Goal: Task Accomplishment & Management: Complete application form

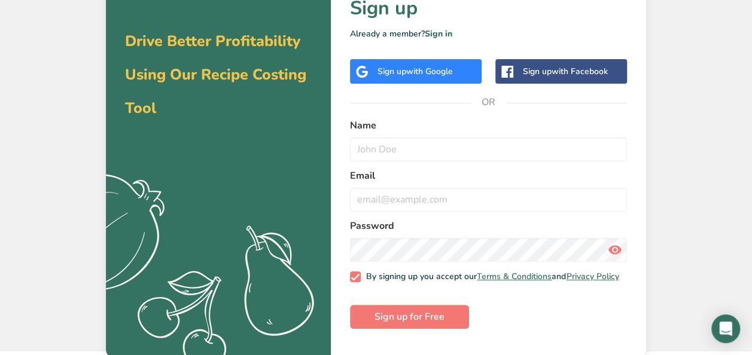
scroll to position [49, 0]
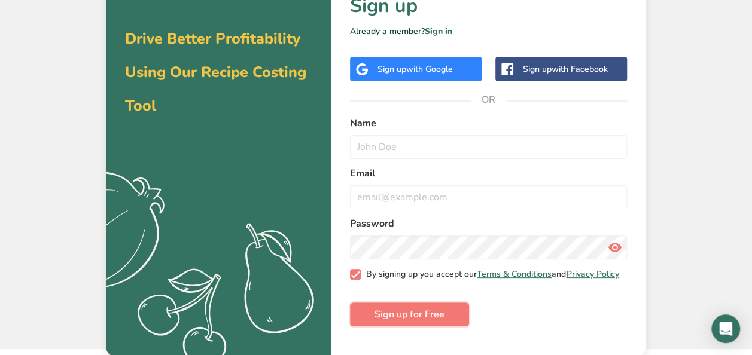
click at [424, 316] on span "Sign up for Free" at bounding box center [409, 314] width 70 height 14
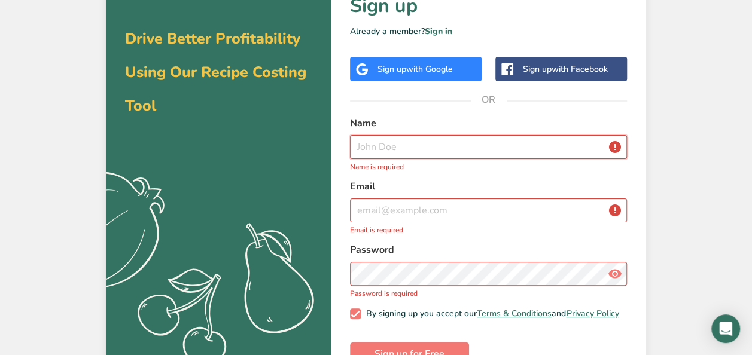
click at [371, 141] on input "text" at bounding box center [488, 147] width 277 height 24
type input "[PERSON_NAME] [PERSON_NAME]"
type input "[EMAIL_ADDRESS][DOMAIN_NAME]"
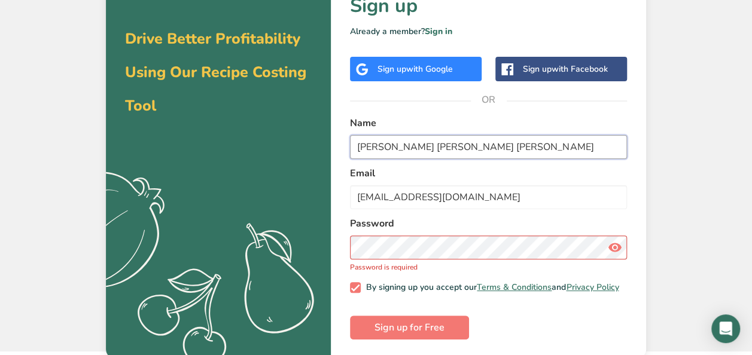
drag, startPoint x: 434, startPoint y: 142, endPoint x: 651, endPoint y: 133, distance: 217.3
click at [651, 133] on div "Drive Better Profitability Using Our Recipe Costing Tool .a{fill:#f5f3ed;} Back…" at bounding box center [376, 151] width 752 height 401
type input "[PERSON_NAME]"
click at [350, 316] on button "Sign up for Free" at bounding box center [409, 328] width 119 height 24
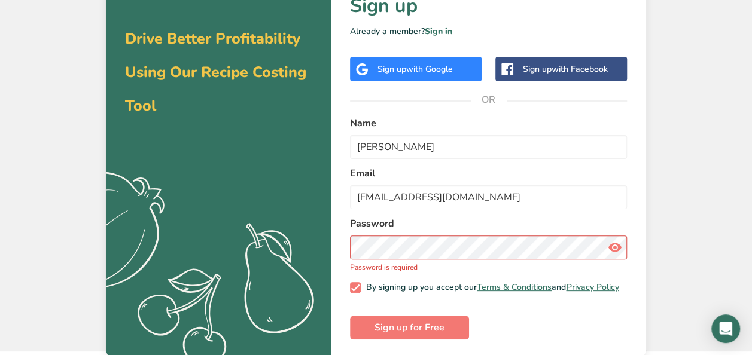
click at [532, 117] on label "Name" at bounding box center [488, 123] width 277 height 14
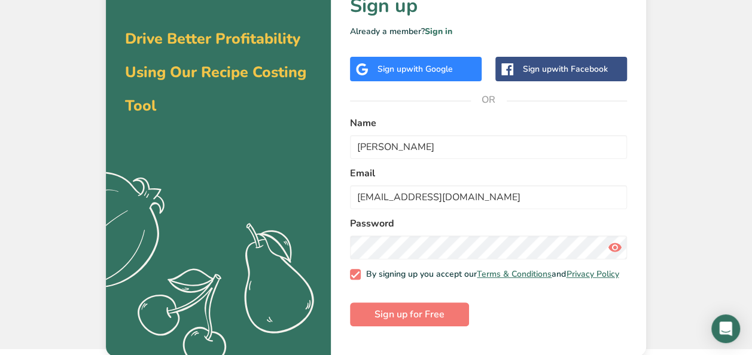
click at [620, 248] on icon at bounding box center [615, 248] width 14 height 22
click at [394, 321] on span "Sign up for Free" at bounding box center [409, 314] width 70 height 14
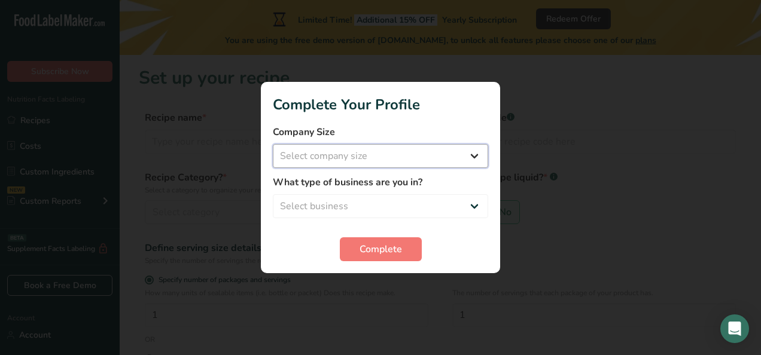
click at [449, 158] on select "Select company size Fewer than 10 Employees 10 to 50 Employees 51 to 500 Employ…" at bounding box center [380, 156] width 215 height 24
select select "1"
click at [273, 144] on select "Select company size Fewer than 10 Employees 10 to 50 Employees 51 to 500 Employ…" at bounding box center [380, 156] width 215 height 24
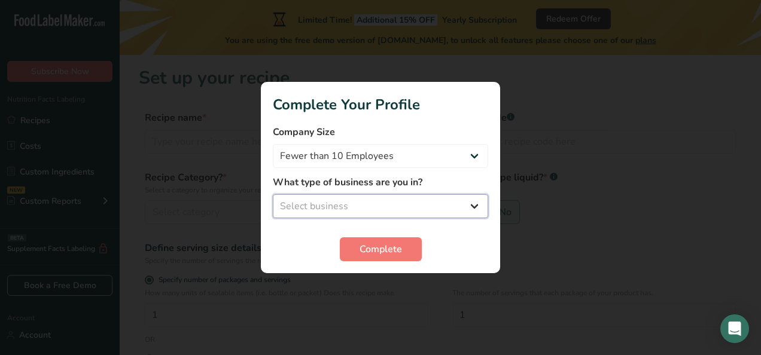
click at [391, 205] on select "Select business Packaged Food Manufacturer Restaurant & Cafe Bakery Meal Plans …" at bounding box center [380, 206] width 215 height 24
select select "3"
click at [273, 194] on select "Select business Packaged Food Manufacturer Restaurant & Cafe Bakery Meal Plans …" at bounding box center [380, 206] width 215 height 24
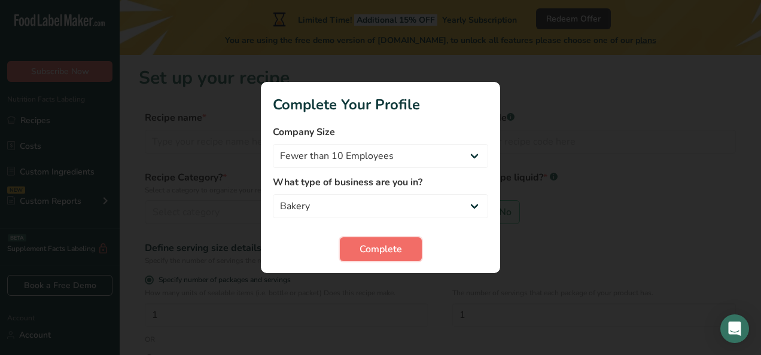
click at [387, 254] on span "Complete" at bounding box center [380, 249] width 42 height 14
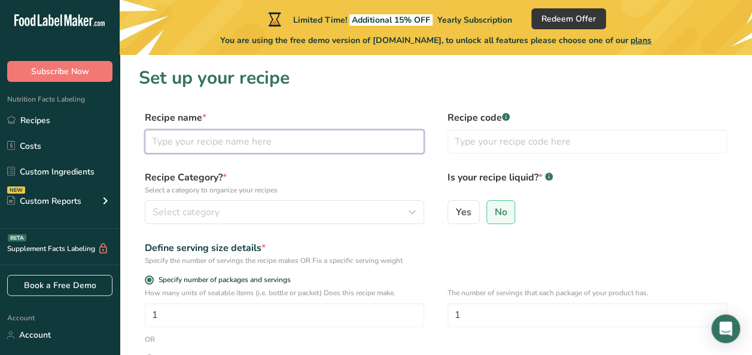
click at [159, 139] on input "text" at bounding box center [284, 142] width 279 height 24
type input "Date Cashew Bites"
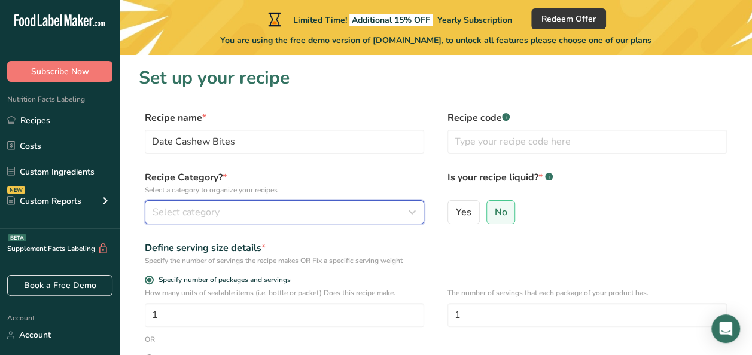
click at [194, 214] on span "Select category" at bounding box center [186, 212] width 67 height 14
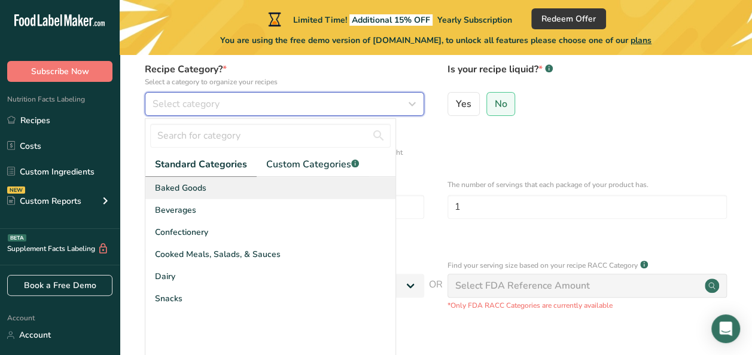
scroll to position [120, 0]
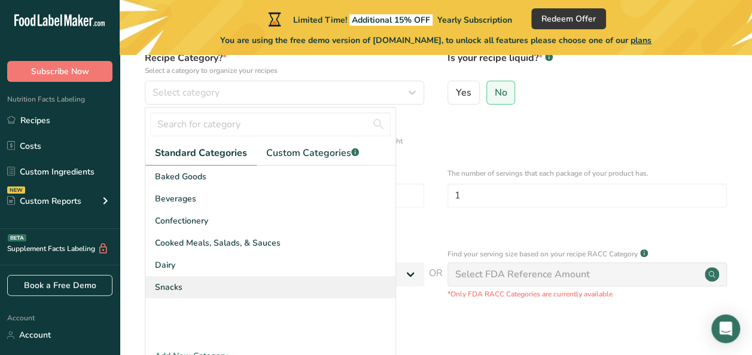
click at [173, 285] on span "Snacks" at bounding box center [169, 287] width 28 height 13
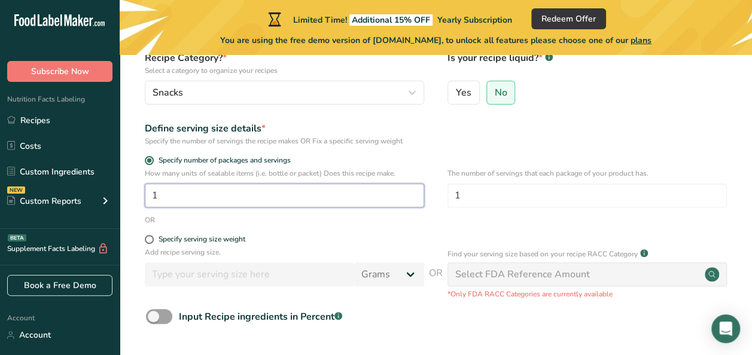
click at [263, 201] on input "1" at bounding box center [284, 196] width 279 height 24
type input "9"
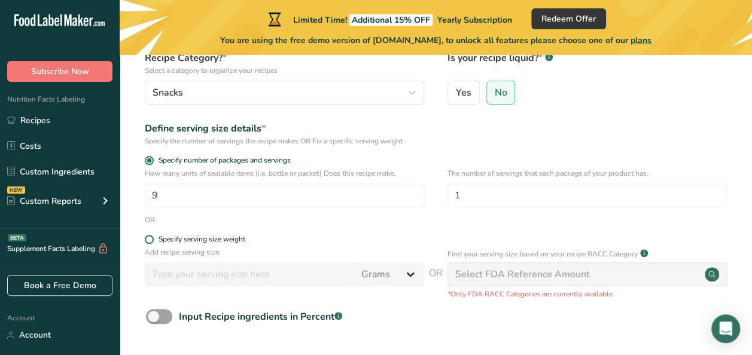
click at [148, 237] on span at bounding box center [149, 239] width 9 height 9
click at [148, 237] on input "Specify serving size weight" at bounding box center [149, 240] width 8 height 8
radio input "true"
radio input "false"
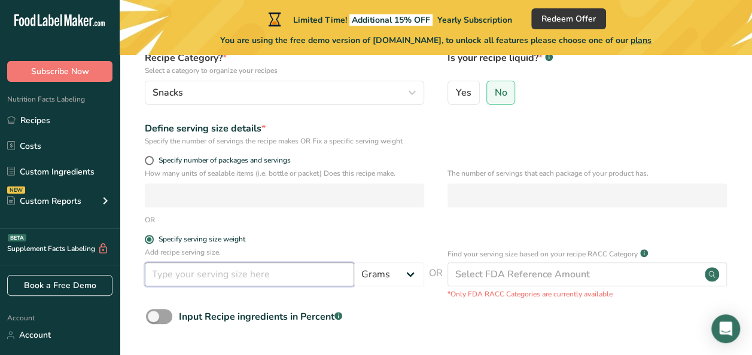
click at [276, 276] on input "number" at bounding box center [249, 275] width 209 height 24
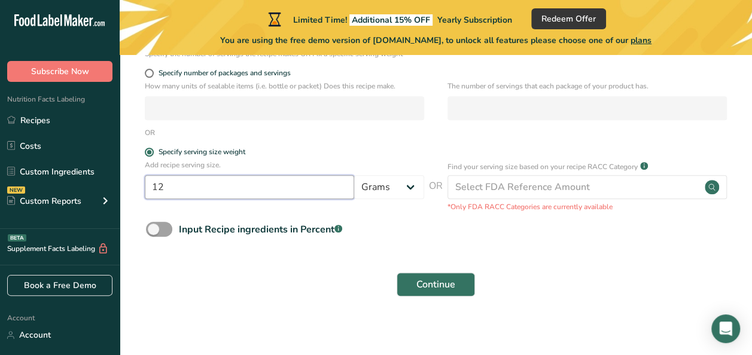
scroll to position [213, 0]
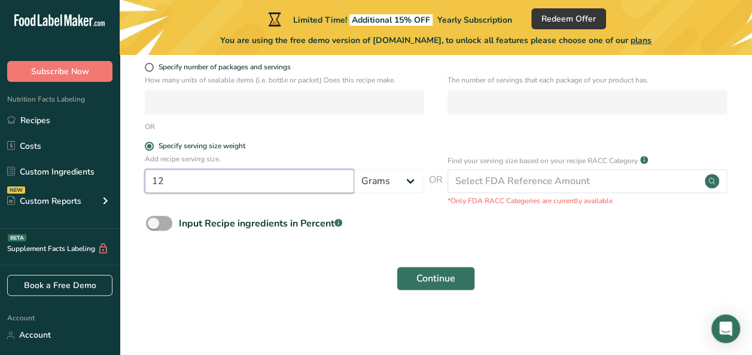
type input "12"
click at [156, 225] on span at bounding box center [159, 223] width 26 height 15
click at [154, 225] on input "Input Recipe ingredients in Percent .a-a{fill:#347362;}.b-a{fill:#fff;}" at bounding box center [150, 223] width 8 height 8
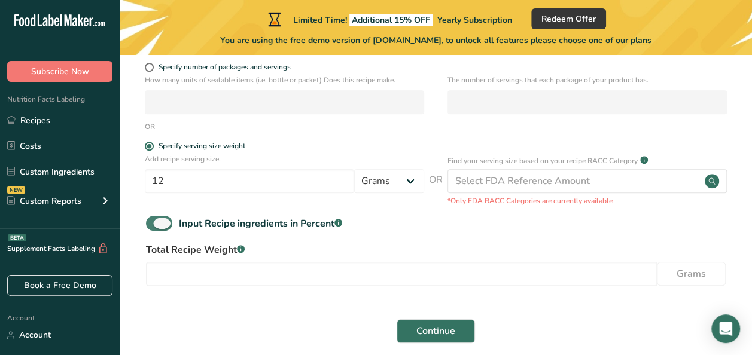
click at [161, 224] on span at bounding box center [159, 223] width 26 height 15
click at [154, 224] on input "Input Recipe ingredients in Percent .a-a{fill:#347362;}.b-a{fill:#fff;}" at bounding box center [150, 223] width 8 height 8
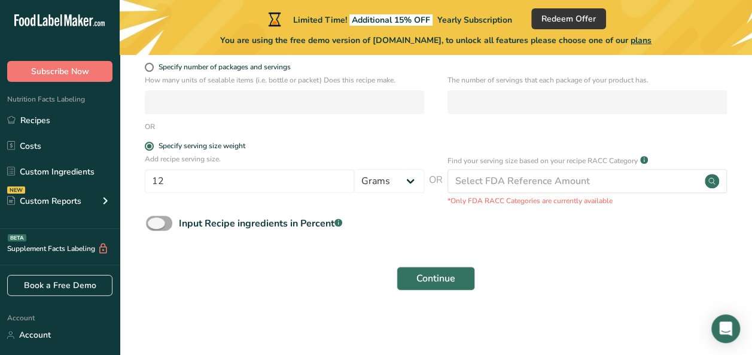
click at [161, 224] on span at bounding box center [159, 223] width 26 height 15
click at [154, 224] on input "Input Recipe ingredients in Percent .a-a{fill:#347362;}.b-a{fill:#fff;}" at bounding box center [150, 223] width 8 height 8
checkbox input "true"
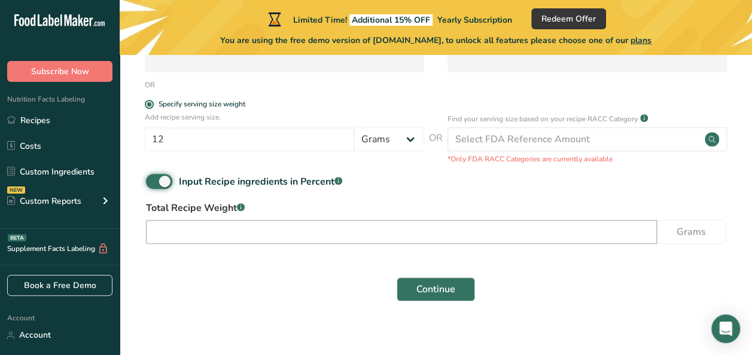
scroll to position [266, 0]
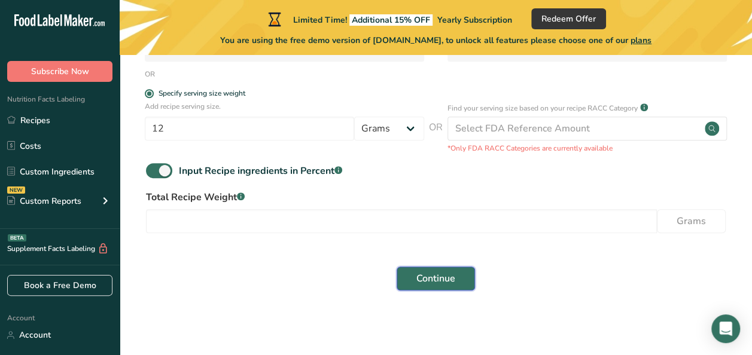
click at [435, 279] on span "Continue" at bounding box center [435, 279] width 39 height 14
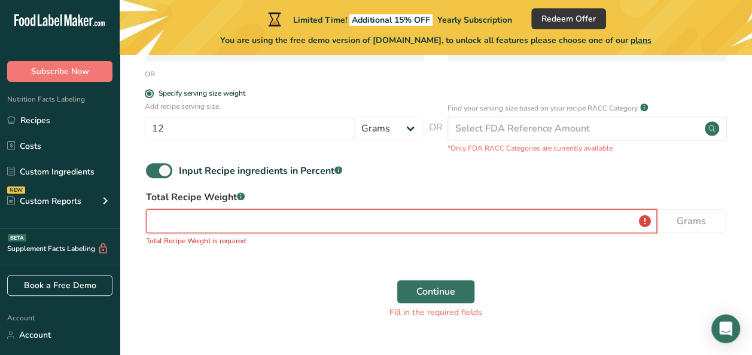
click at [649, 227] on input "number" at bounding box center [401, 221] width 511 height 24
click at [641, 221] on input "number" at bounding box center [401, 221] width 511 height 24
click at [608, 219] on input "number" at bounding box center [401, 221] width 511 height 24
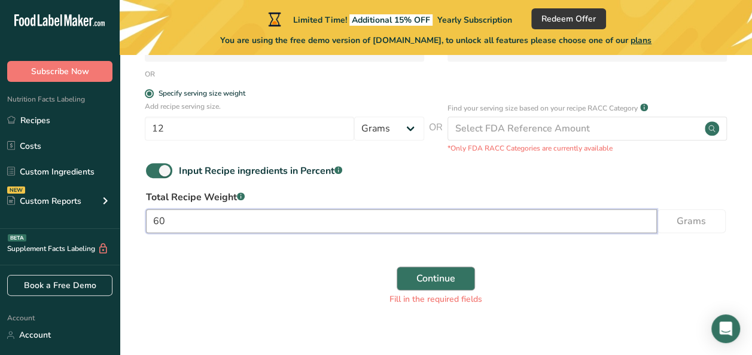
type input "60"
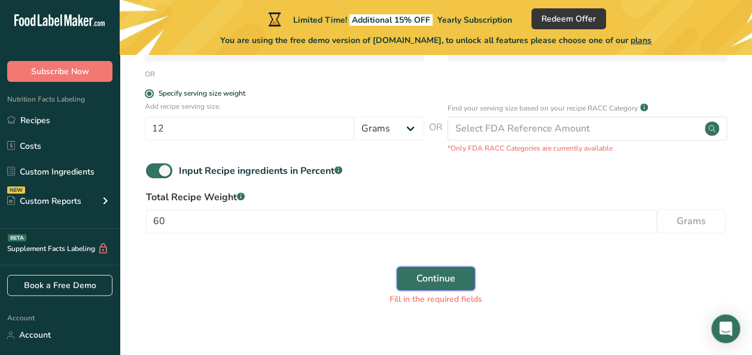
click at [458, 283] on button "Continue" at bounding box center [436, 279] width 78 height 24
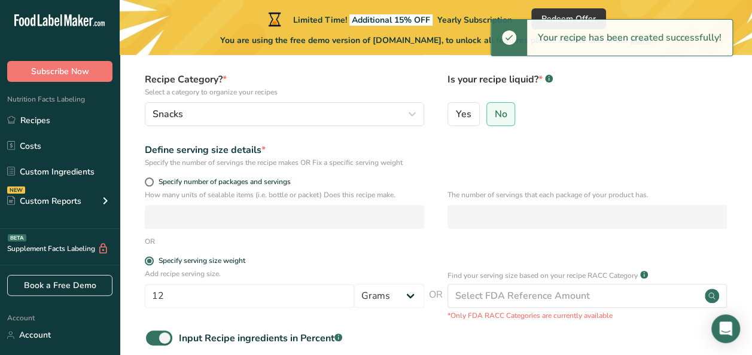
scroll to position [0, 0]
